Goal: Task Accomplishment & Management: Manage account settings

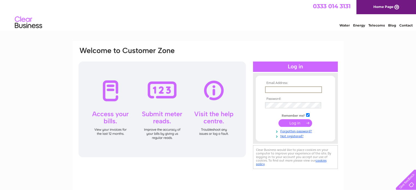
type input "[EMAIL_ADDRESS][DOMAIN_NAME]"
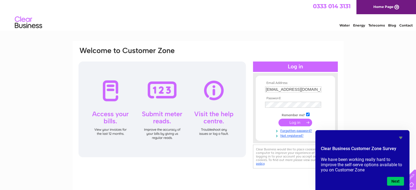
click at [287, 121] on input "submit" at bounding box center [295, 123] width 34 height 8
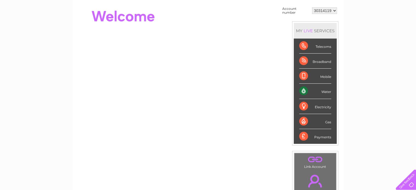
scroll to position [55, 0]
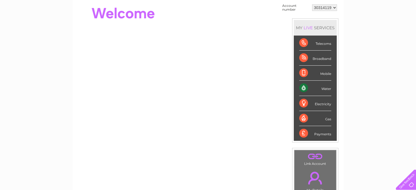
click at [320, 132] on div "Payments" at bounding box center [315, 133] width 32 height 15
click at [303, 134] on div "Payments" at bounding box center [315, 133] width 32 height 15
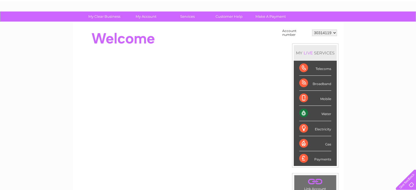
scroll to position [0, 0]
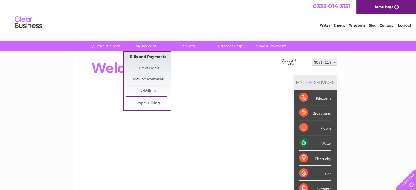
click at [146, 56] on link "Bills and Payments" at bounding box center [148, 57] width 45 height 11
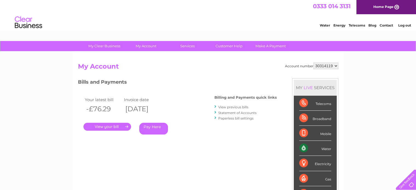
click at [227, 107] on link "View previous bills" at bounding box center [233, 107] width 30 height 4
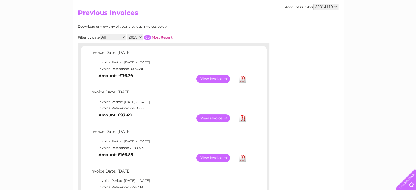
scroll to position [55, 0]
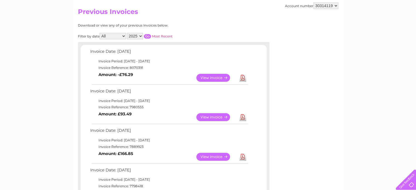
click at [213, 115] on link "View" at bounding box center [216, 117] width 40 height 8
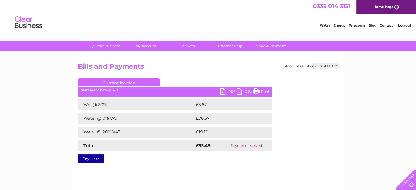
click at [262, 91] on link "Print" at bounding box center [261, 92] width 16 height 8
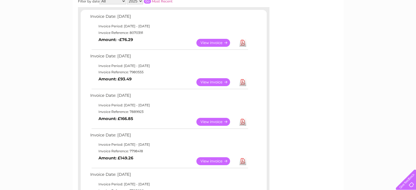
scroll to position [82, 0]
